Goal: Information Seeking & Learning: Learn about a topic

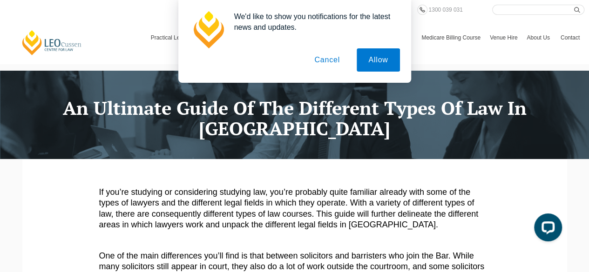
click at [334, 60] on button "Cancel" at bounding box center [327, 59] width 49 height 23
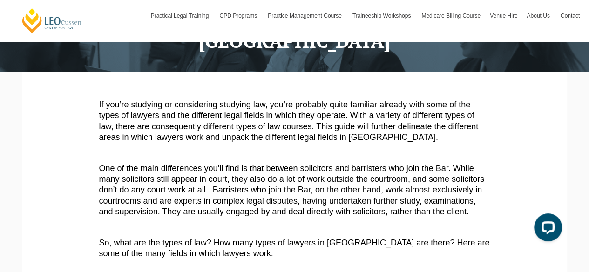
scroll to position [88, 0]
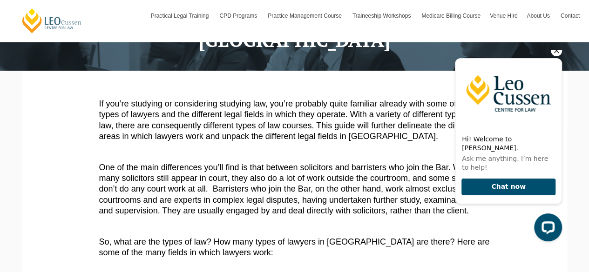
click at [556, 56] on icon "Hide greeting" at bounding box center [556, 50] width 11 height 11
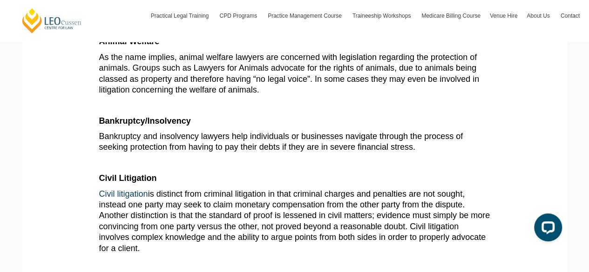
scroll to position [432, 0]
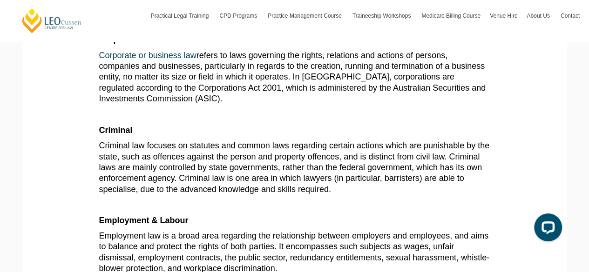
scroll to position [763, 0]
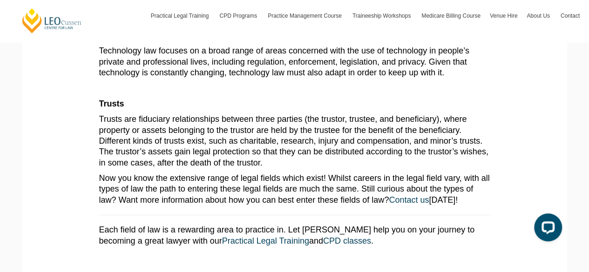
scroll to position [1780, 0]
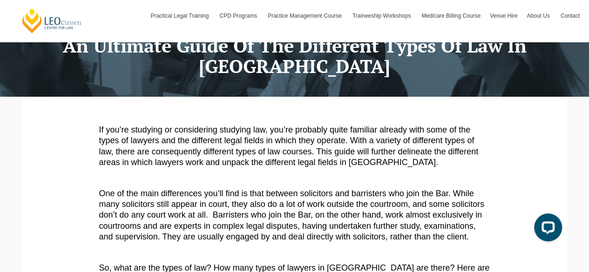
scroll to position [63, 0]
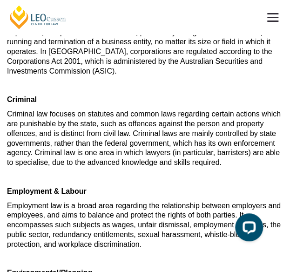
scroll to position [744, 0]
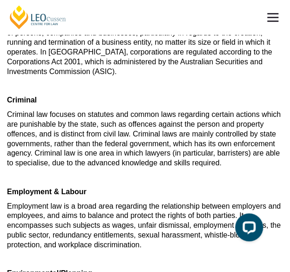
click at [87, 255] on p at bounding box center [145, 260] width 276 height 10
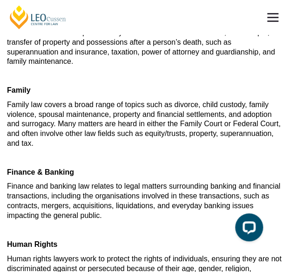
scroll to position [1076, 0]
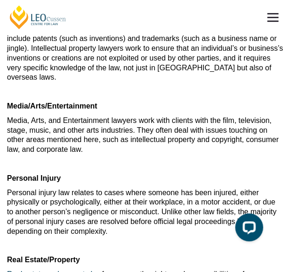
scroll to position [1389, 0]
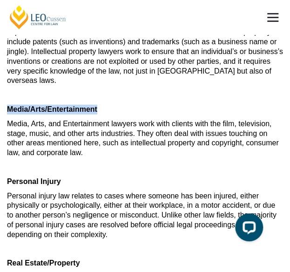
drag, startPoint x: 104, startPoint y: 88, endPoint x: 5, endPoint y: 88, distance: 99.7
click at [5, 88] on div "If you’re studying or considering studying law, you’re probably quite familiar …" at bounding box center [145, 35] width 290 height 2678
copy b "Media/Arts/Entertainment"
click at [160, 90] on p at bounding box center [145, 95] width 276 height 10
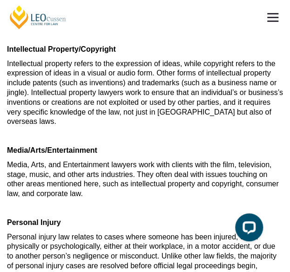
scroll to position [1349, 0]
